Goal: Task Accomplishment & Management: Manage account settings

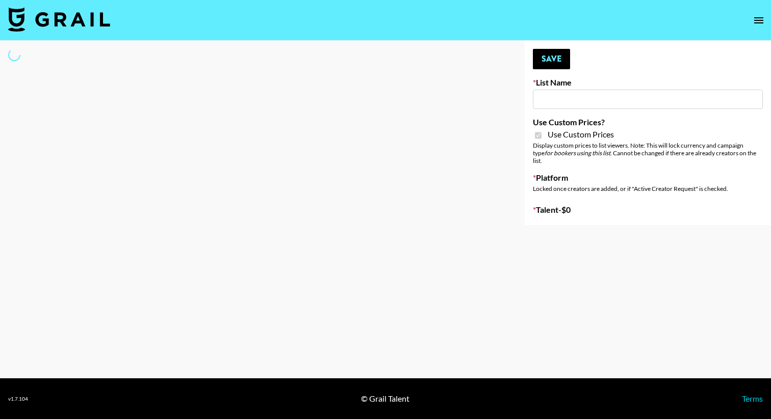
type input "Whallpro"
checkbox input "true"
select select "Brand"
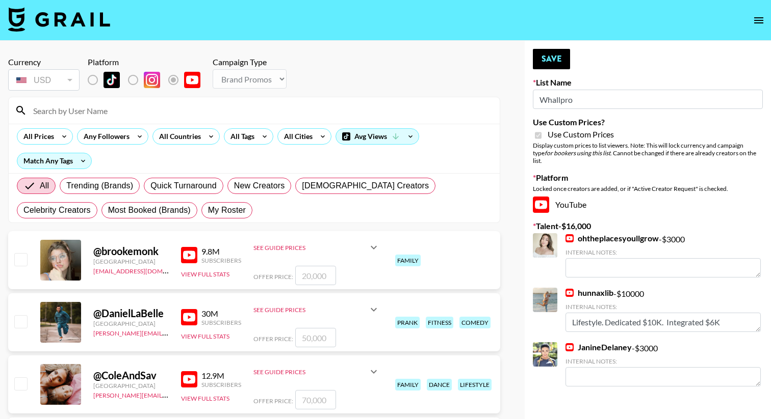
click at [101, 116] on input at bounding box center [260, 110] width 466 height 16
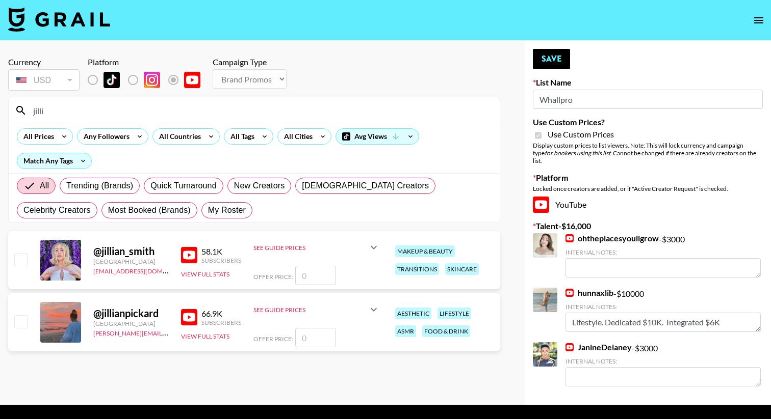
type input "jilli"
click at [23, 323] on input "checkbox" at bounding box center [20, 322] width 12 height 12
click at [330, 336] on input "number" at bounding box center [315, 337] width 41 height 19
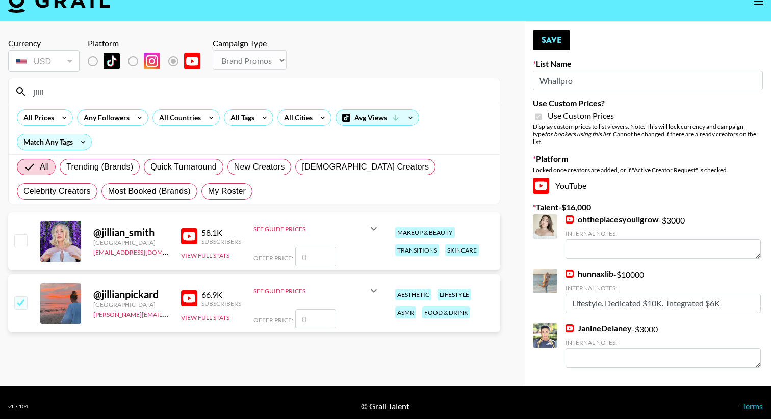
checkbox input "true"
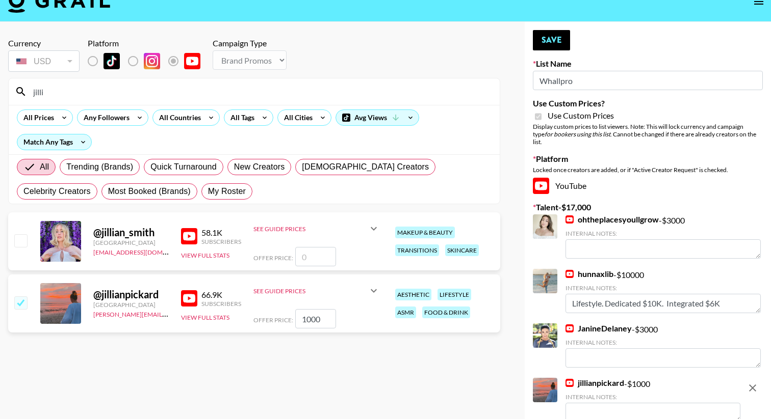
type input "1000"
click at [200, 362] on section "Currency USD USD ​ Platform Campaign Type Choose Type... Song Promos Brand Prom…" at bounding box center [254, 199] width 492 height 338
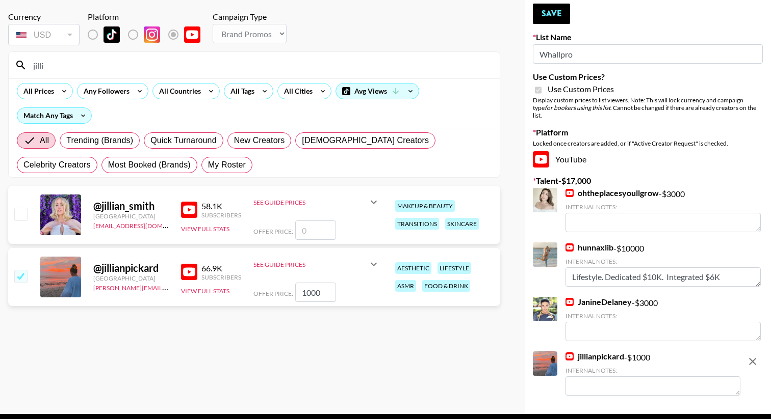
scroll to position [73, 0]
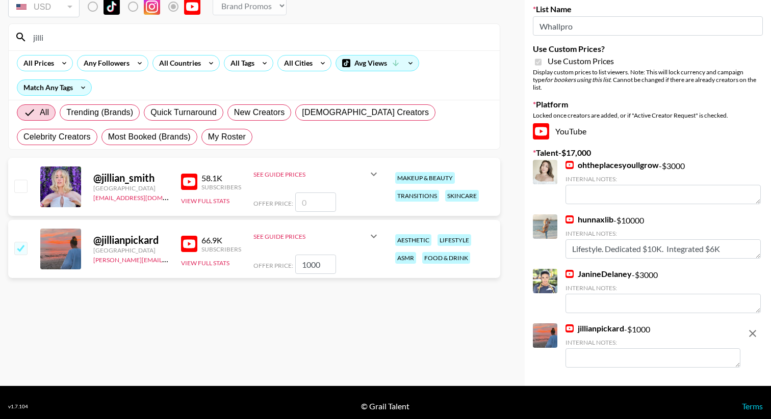
click at [584, 349] on textarea at bounding box center [652, 358] width 175 height 19
type textarea "YT Shorts"
click at [475, 343] on div "Currency USD USD ​ Platform Campaign Type Choose Type... Song Promos Brand Prom…" at bounding box center [254, 176] width 508 height 419
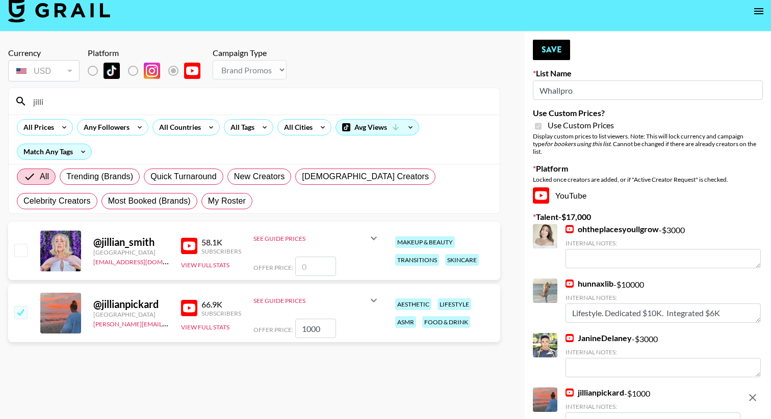
scroll to position [0, 0]
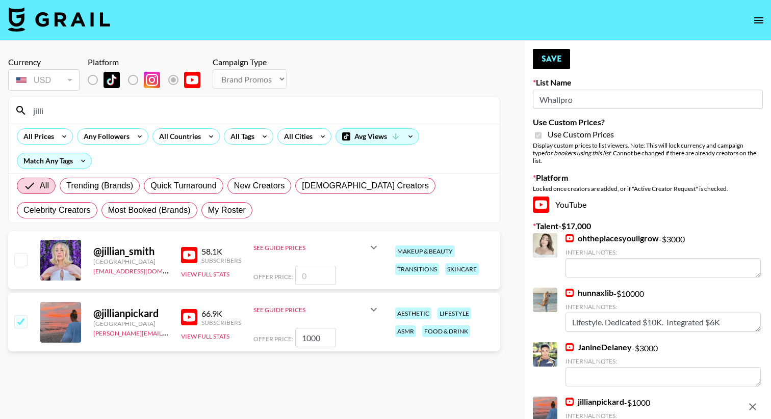
click at [325, 338] on input "1000" at bounding box center [315, 337] width 41 height 19
type input "100"
type input "1"
checkbox input "false"
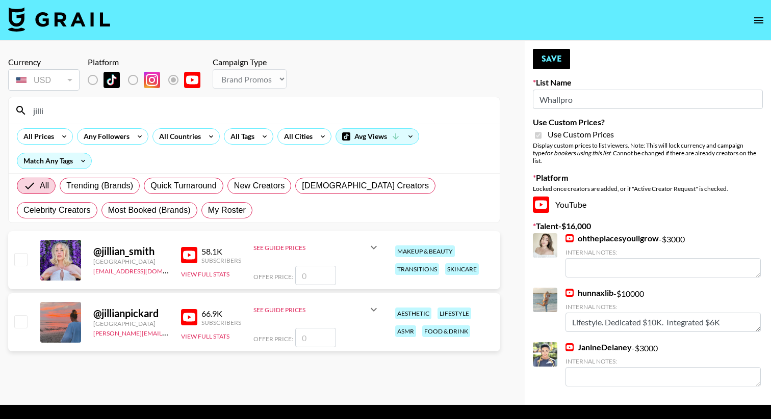
checkbox input "true"
type input "1"
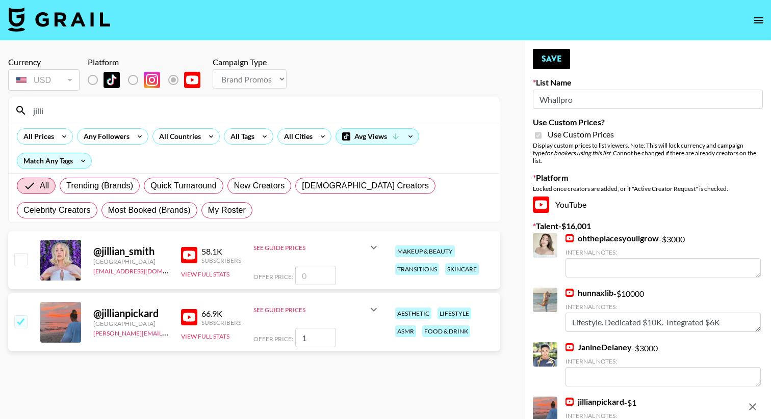
checkbox input "false"
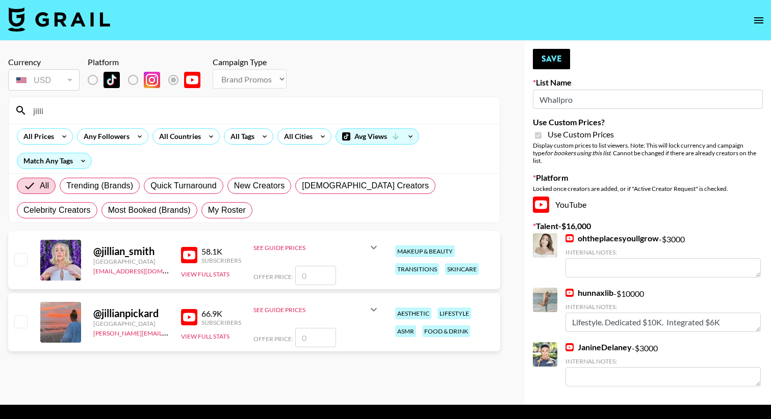
checkbox input "true"
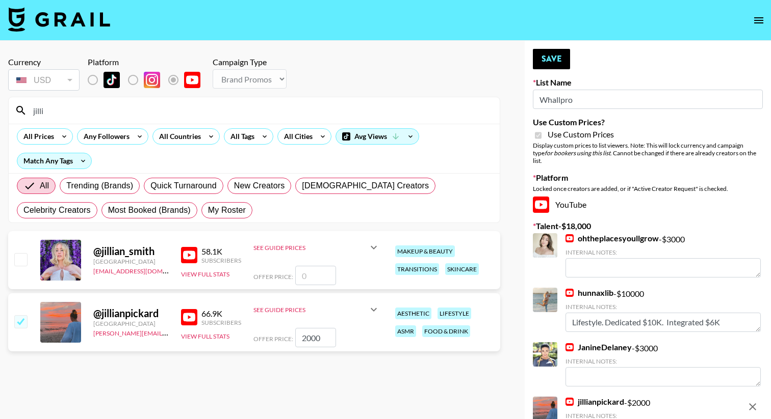
scroll to position [73, 0]
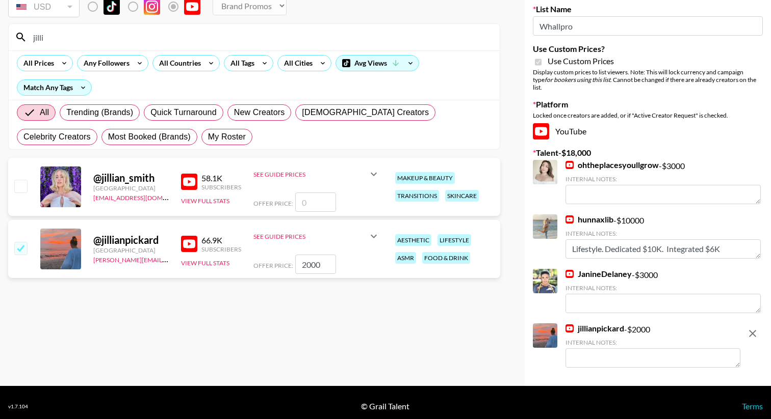
type input "2000"
click at [626, 350] on textarea at bounding box center [652, 358] width 175 height 19
click at [703, 324] on div "jillianpickard - $ 2000 Internal Notes: YT Shorta" at bounding box center [652, 346] width 175 height 44
click at [673, 351] on textarea "YT Shorta" at bounding box center [652, 358] width 175 height 19
type textarea "YT Shorts"
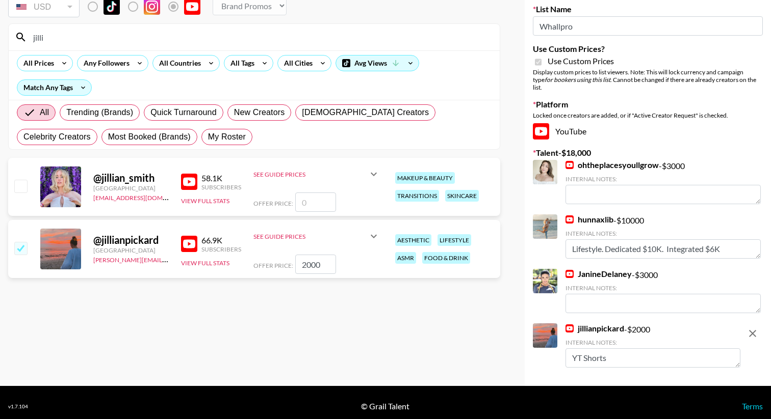
click at [517, 328] on div "Currency USD USD ​ Platform Campaign Type Choose Type... Song Promos Brand Prom…" at bounding box center [385, 176] width 771 height 419
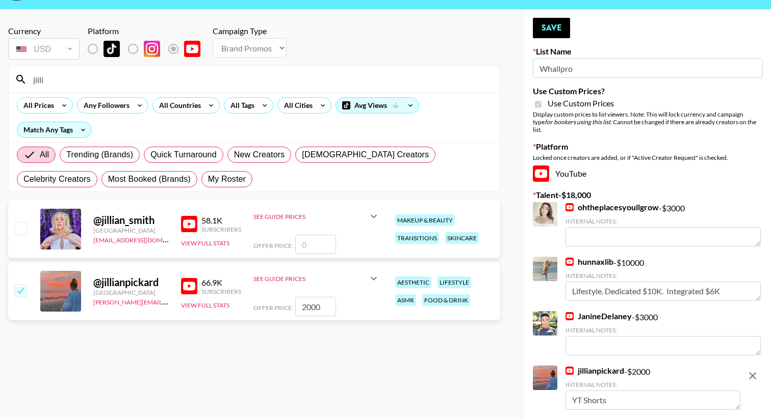
scroll to position [0, 0]
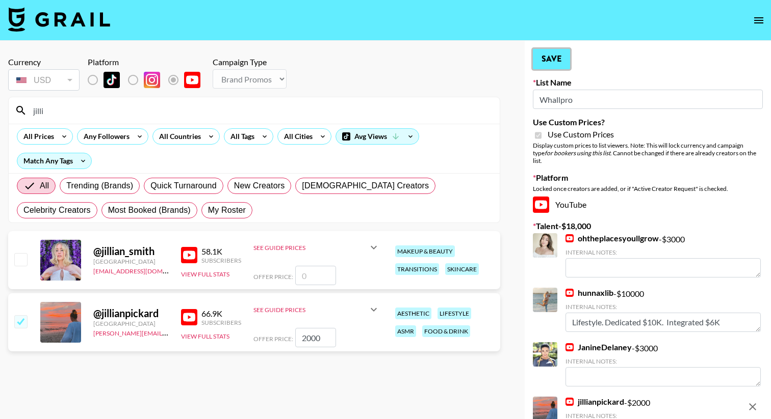
click at [550, 67] on button "Save" at bounding box center [551, 59] width 37 height 20
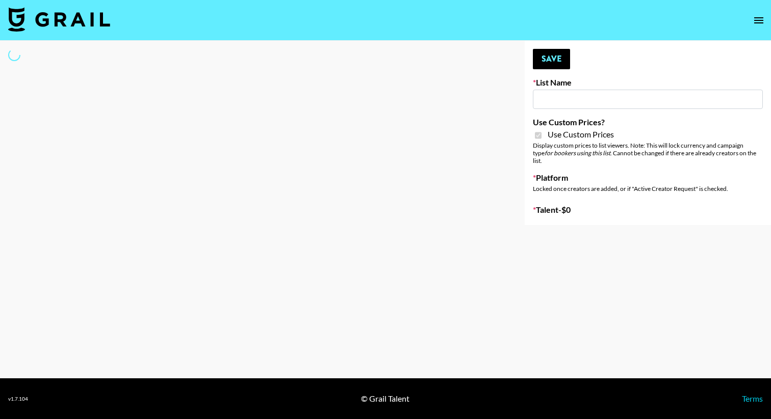
type input "G4free"
checkbox input "true"
select select "Brand"
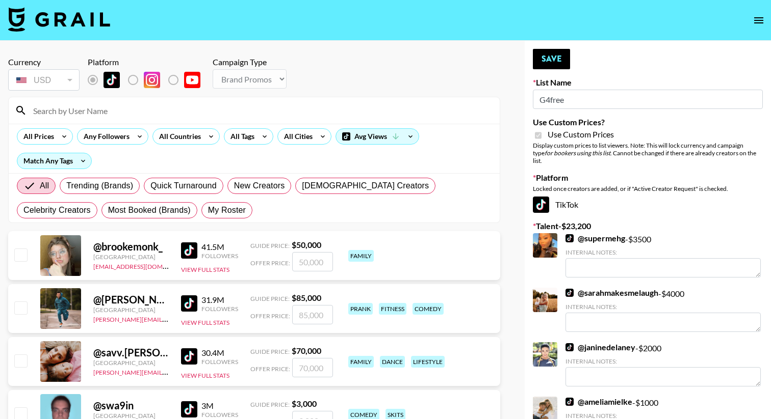
click at [181, 113] on input at bounding box center [260, 110] width 466 height 16
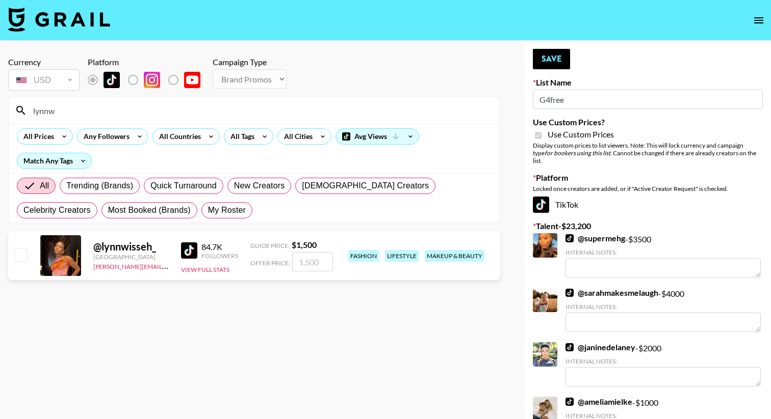
type input "lynnw"
click at [21, 256] on input "checkbox" at bounding box center [20, 255] width 12 height 12
checkbox input "true"
type input "1500"
click at [68, 112] on input "lynnw" at bounding box center [260, 110] width 466 height 16
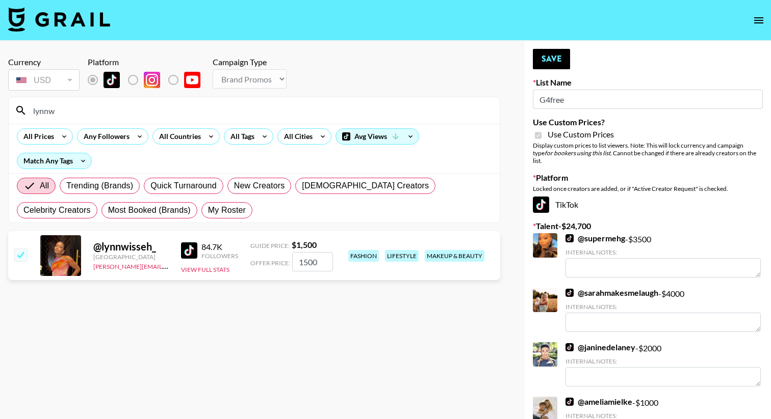
click at [68, 112] on input "lynnw" at bounding box center [260, 110] width 466 height 16
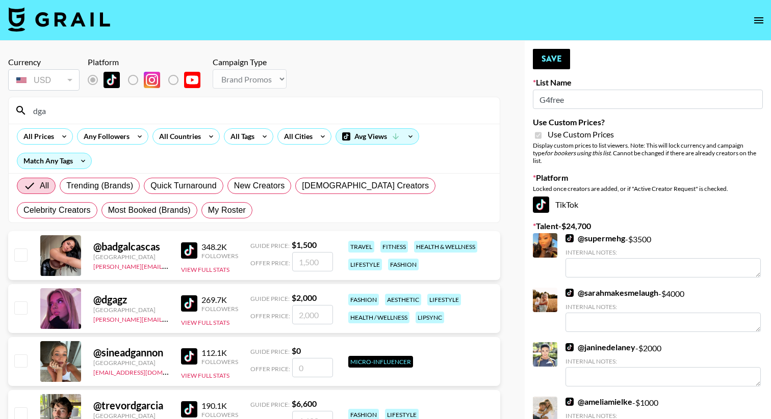
type input "dga"
click at [22, 309] on input "checkbox" at bounding box center [20, 308] width 12 height 12
checkbox input "true"
type input "2000"
click at [555, 64] on button "Save" at bounding box center [551, 59] width 37 height 20
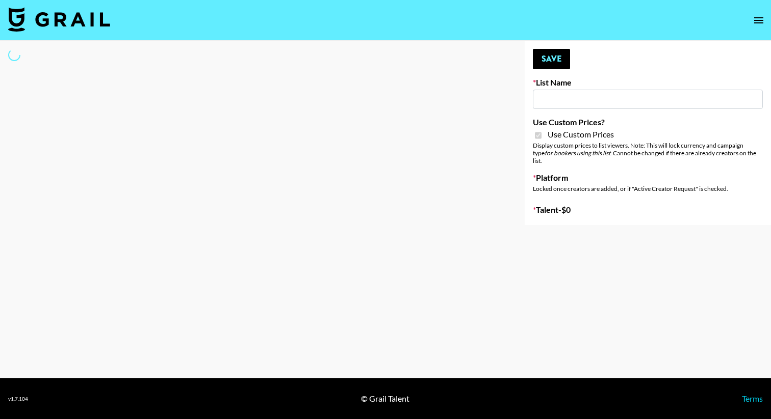
type input "Petlibro ([DATE])"
checkbox input "true"
select select "Brand"
